Goal: Transaction & Acquisition: Purchase product/service

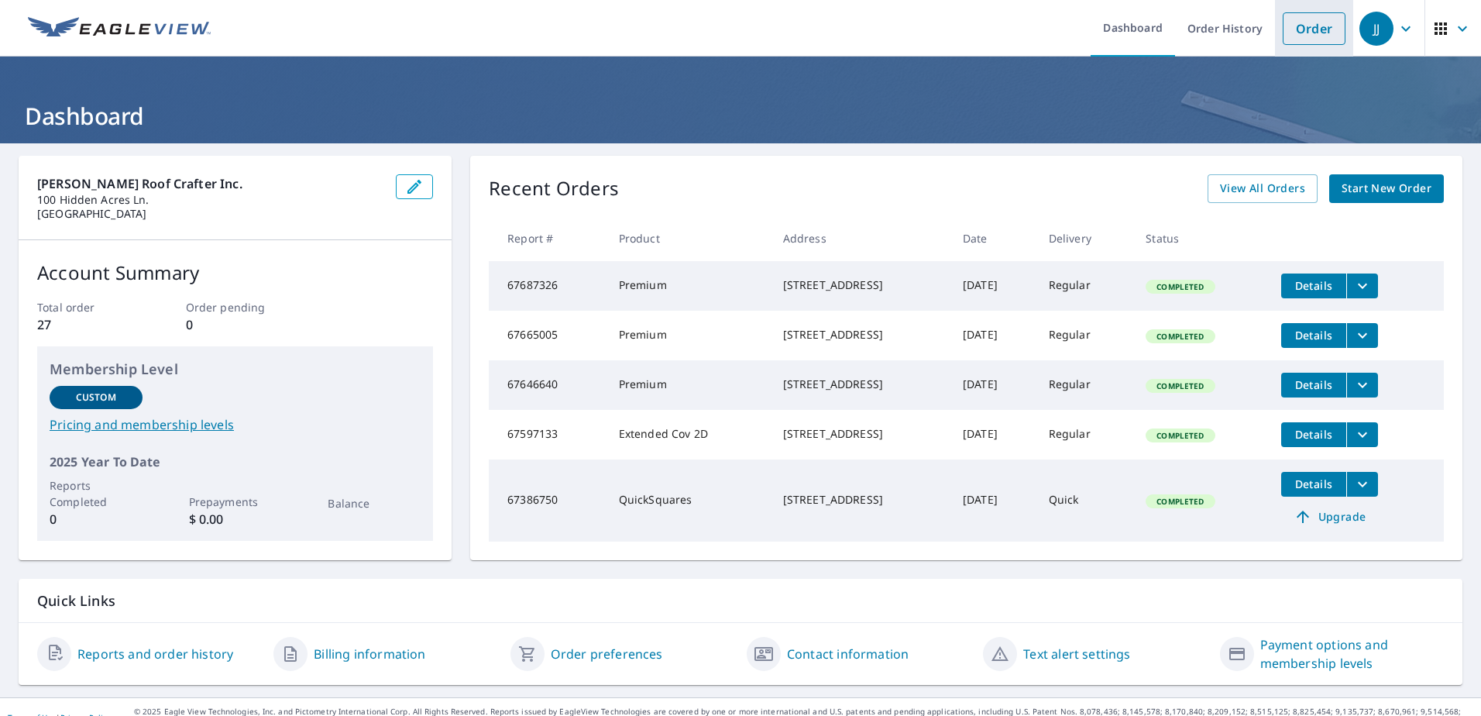
click at [1293, 26] on link "Order" at bounding box center [1314, 28] width 63 height 33
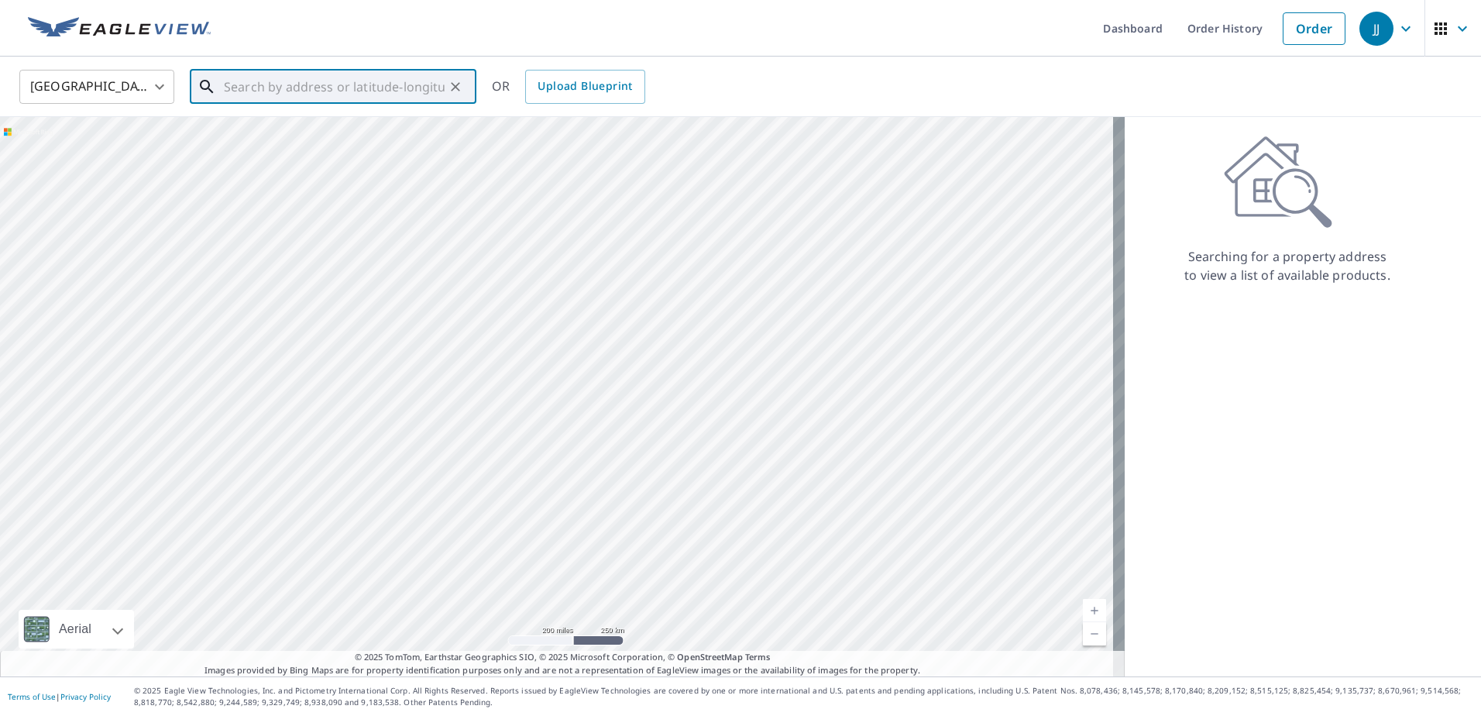
click at [409, 86] on input "text" at bounding box center [334, 86] width 221 height 43
click at [267, 131] on span "[STREET_ADDRESS]" at bounding box center [342, 131] width 243 height 19
type input "[STREET_ADDRESS]"
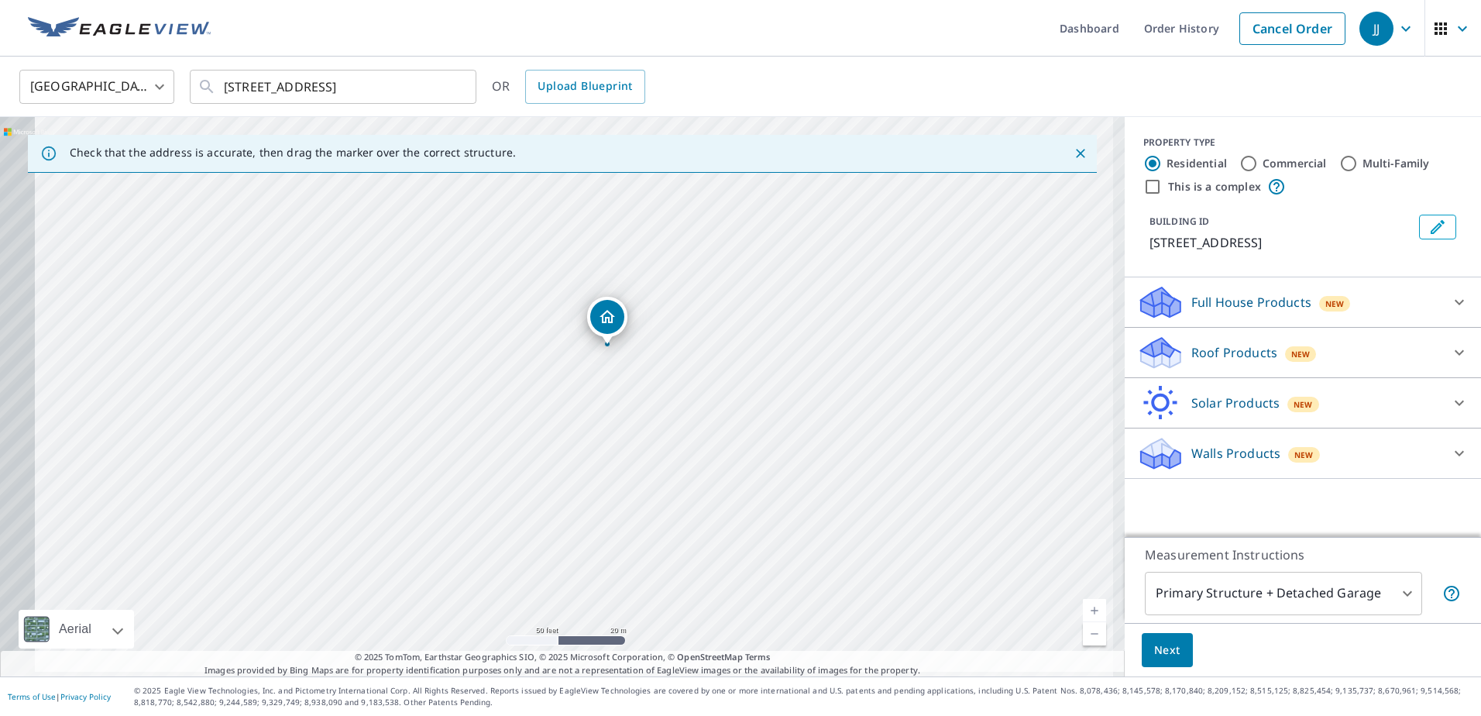
drag, startPoint x: 271, startPoint y: 472, endPoint x: 694, endPoint y: 442, distance: 424.1
click at [694, 442] on div "[STREET_ADDRESS]" at bounding box center [562, 396] width 1125 height 559
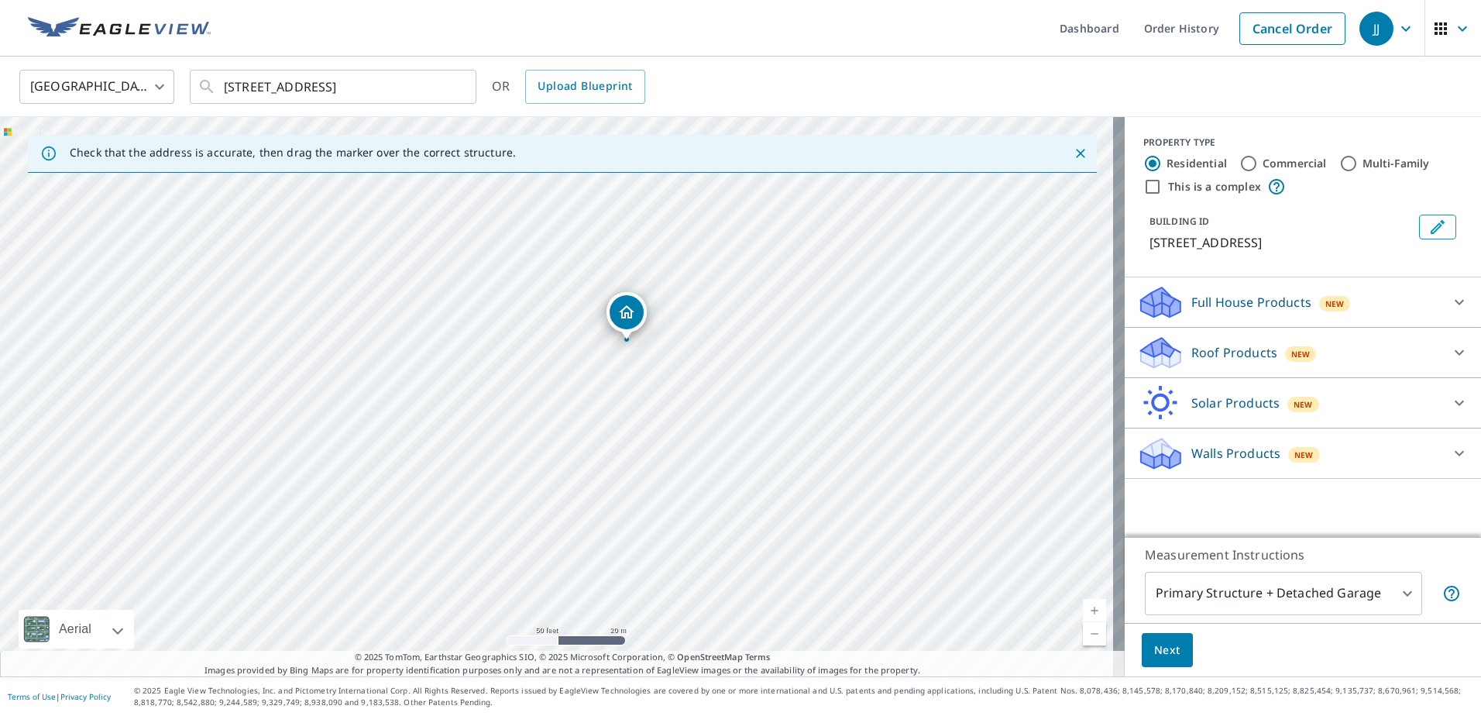
click at [1212, 352] on p "Roof Products" at bounding box center [1235, 352] width 86 height 19
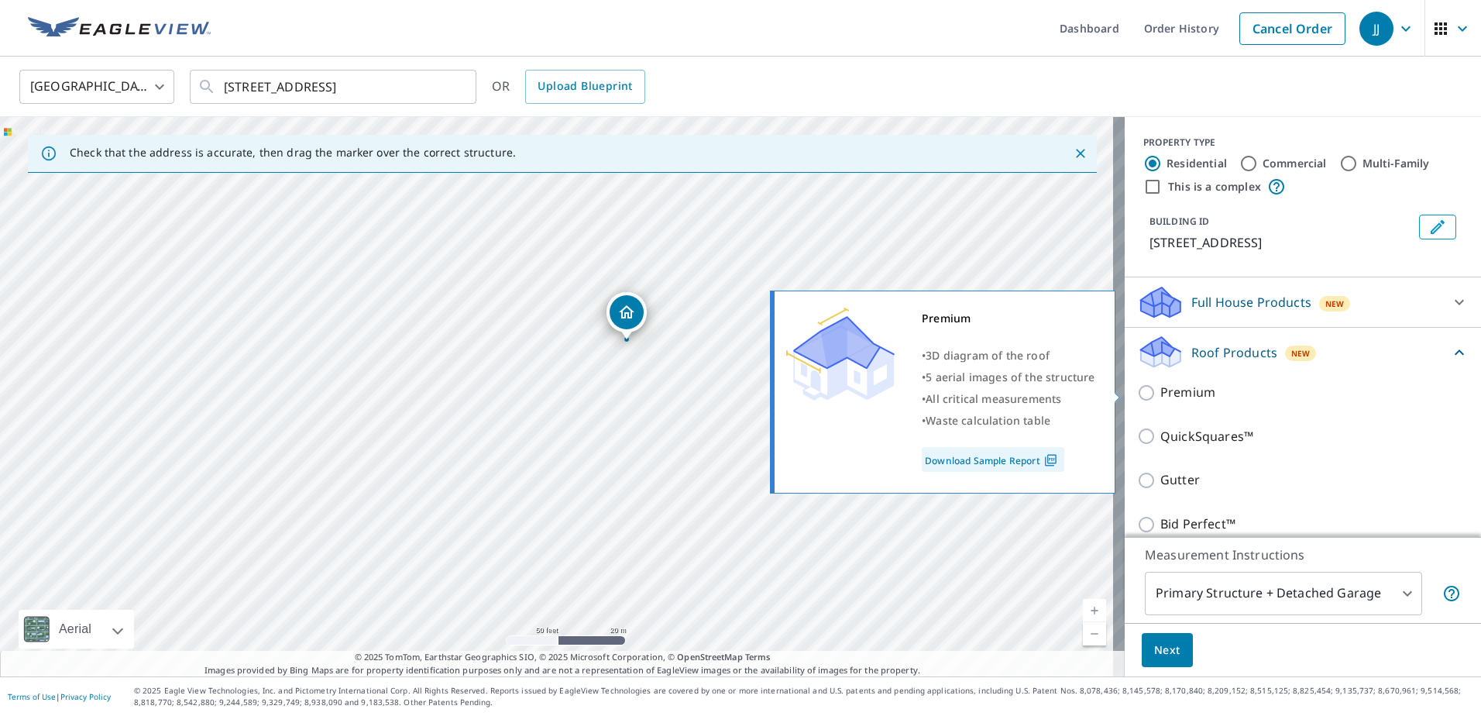
click at [1139, 391] on input "Premium" at bounding box center [1148, 393] width 23 height 19
checkbox input "true"
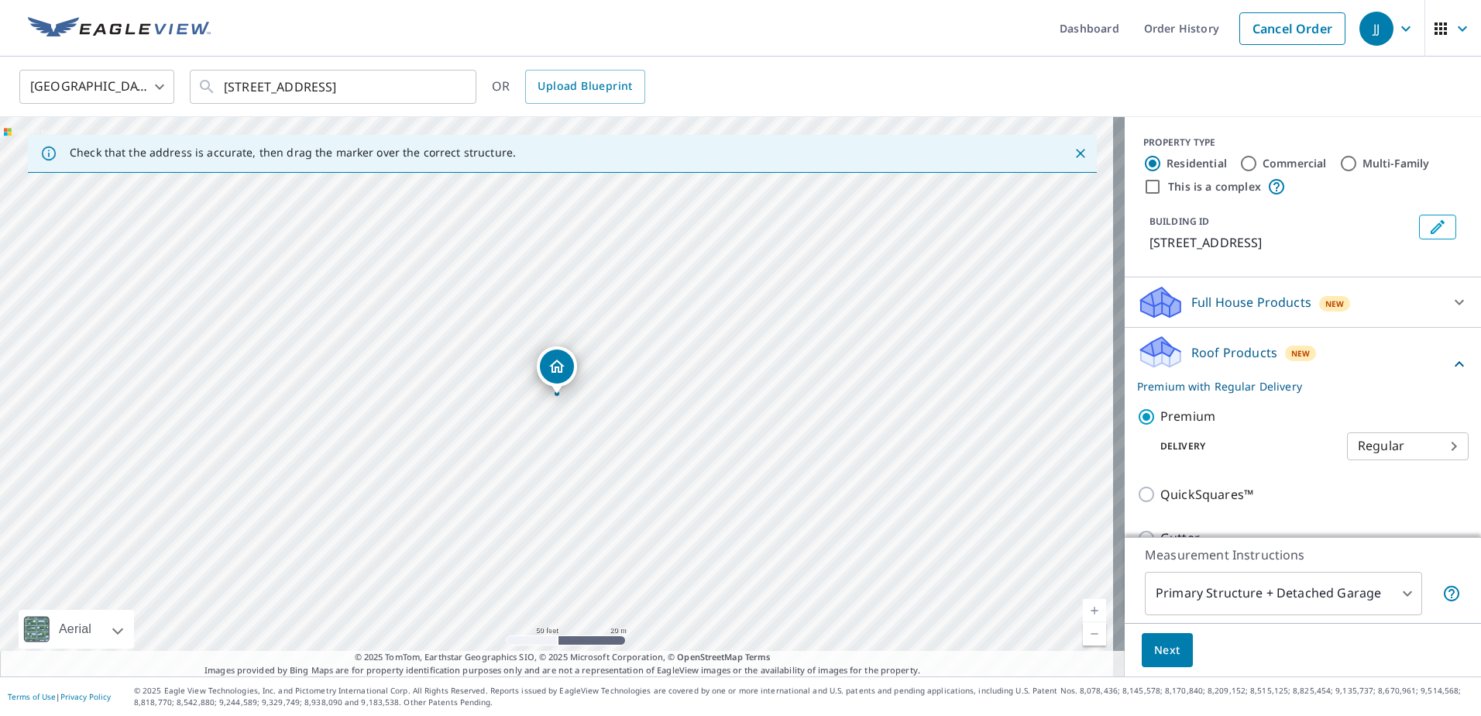
click at [1161, 648] on span "Next" at bounding box center [1167, 650] width 26 height 19
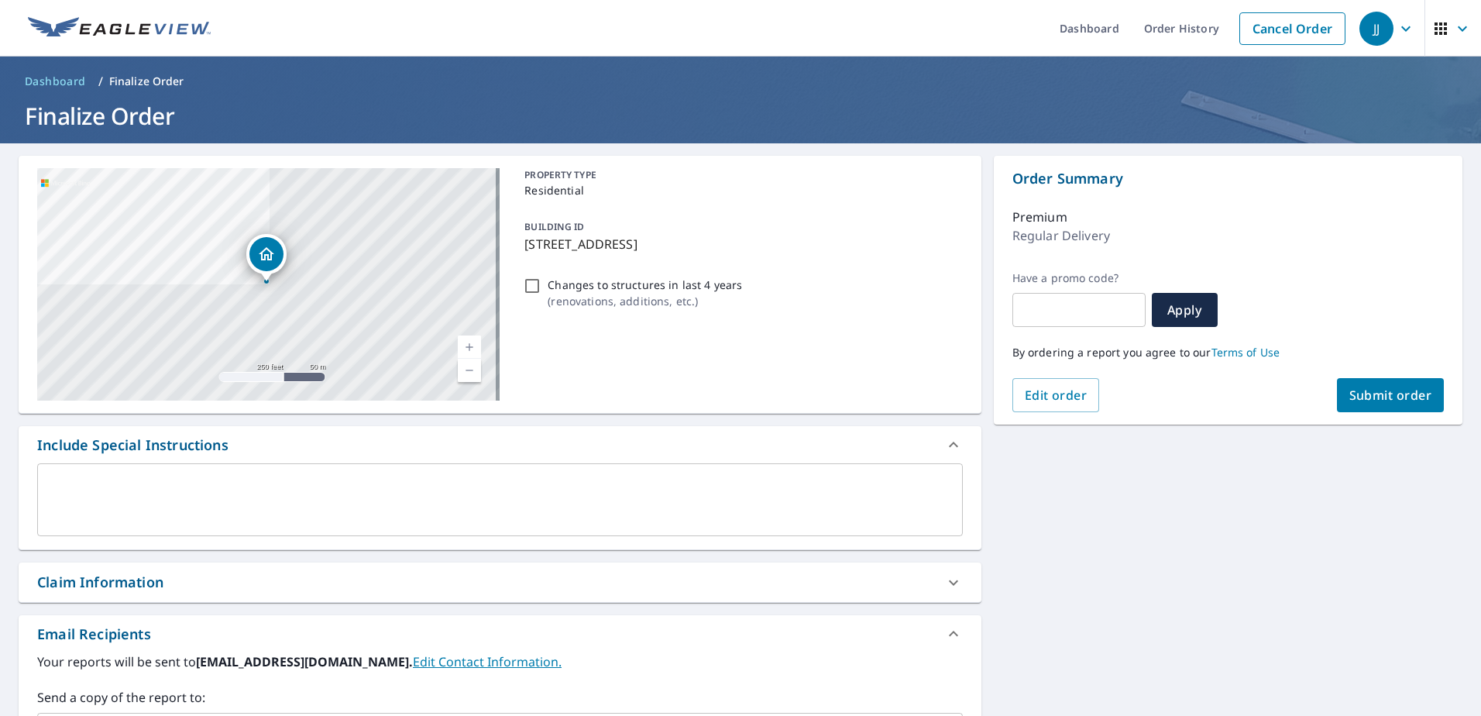
click at [525, 287] on input "Changes to structures in last 4 years ( renovations, additions, etc. )" at bounding box center [532, 286] width 19 height 19
checkbox input "true"
click at [1384, 394] on span "Submit order" at bounding box center [1391, 395] width 83 height 17
